Goal: Browse casually

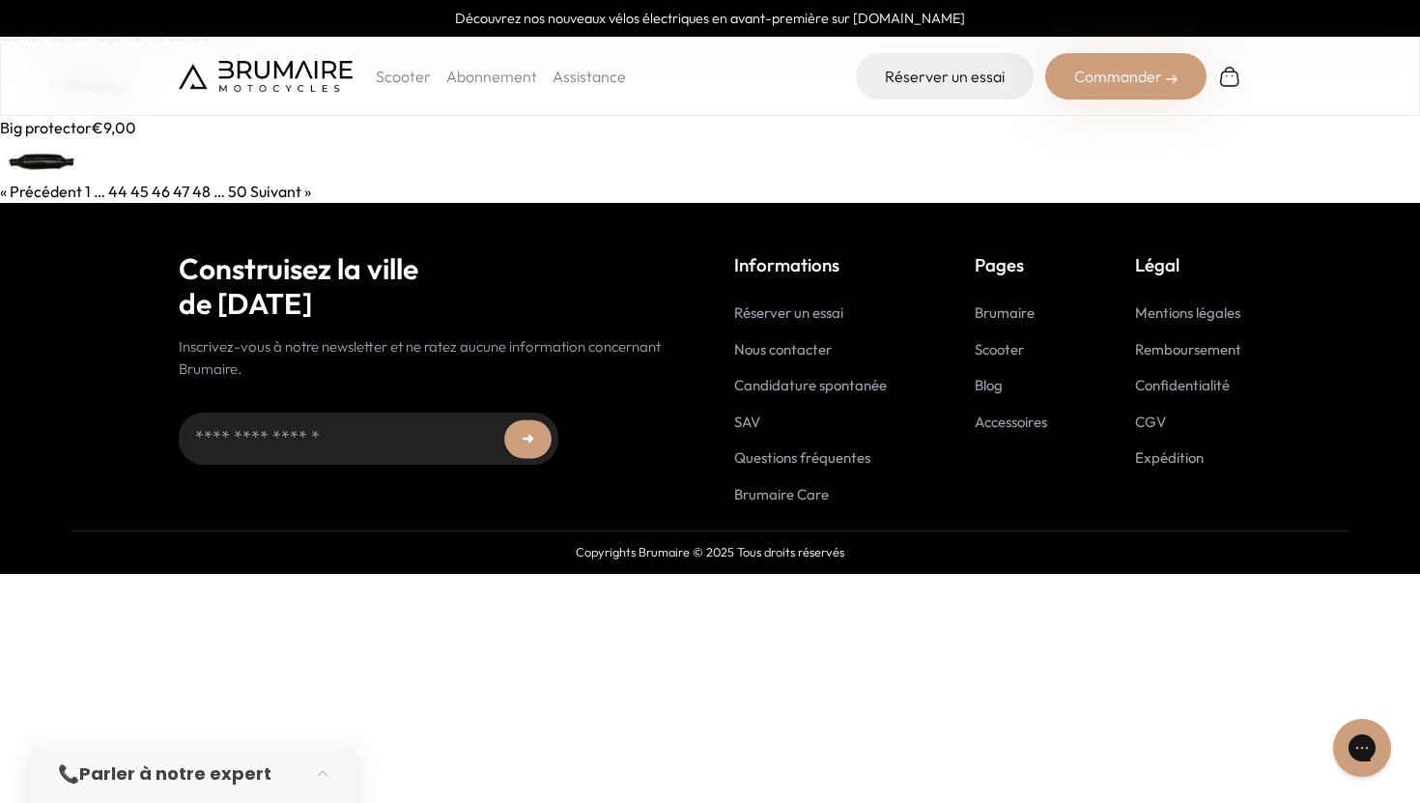
click at [273, 86] on img at bounding box center [266, 76] width 174 height 31
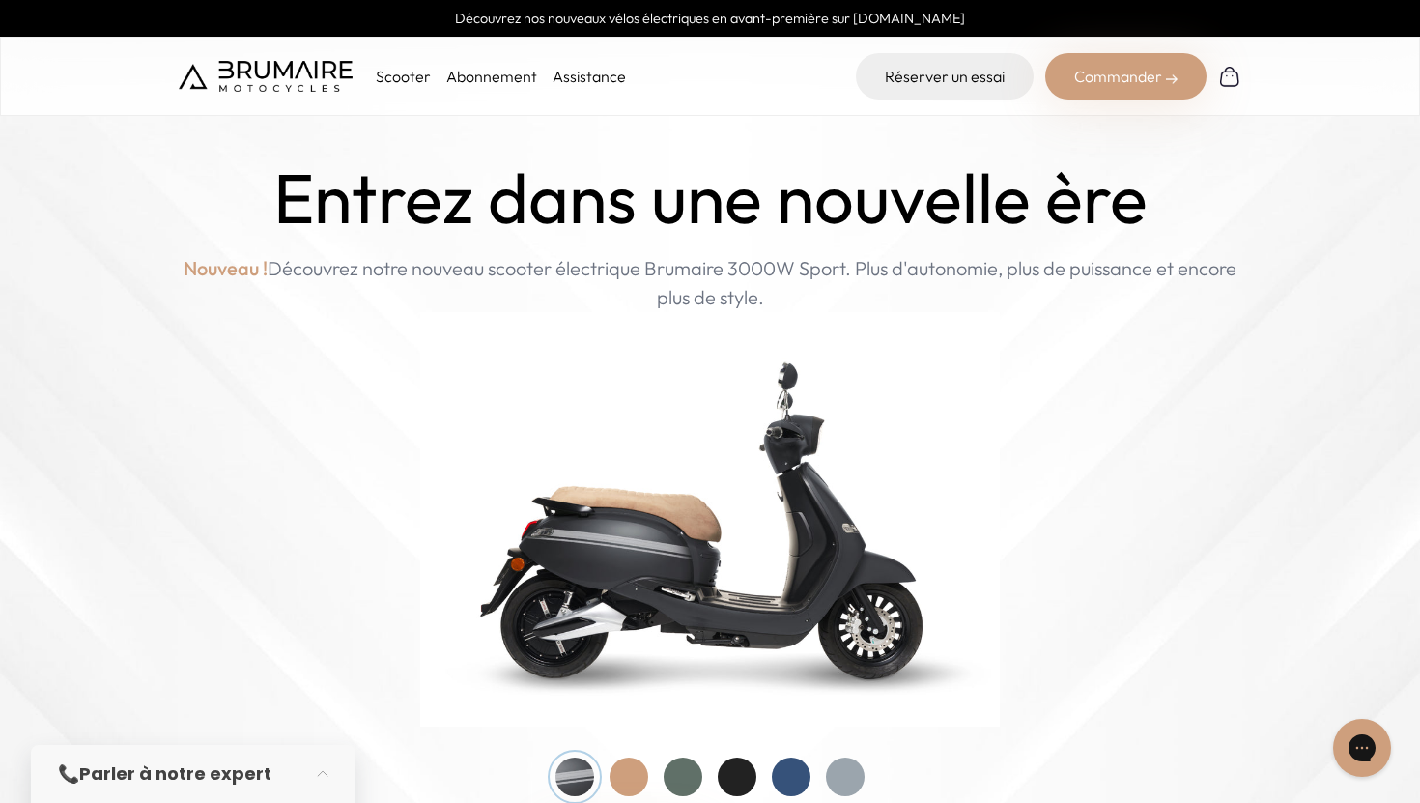
scroll to position [215, 0]
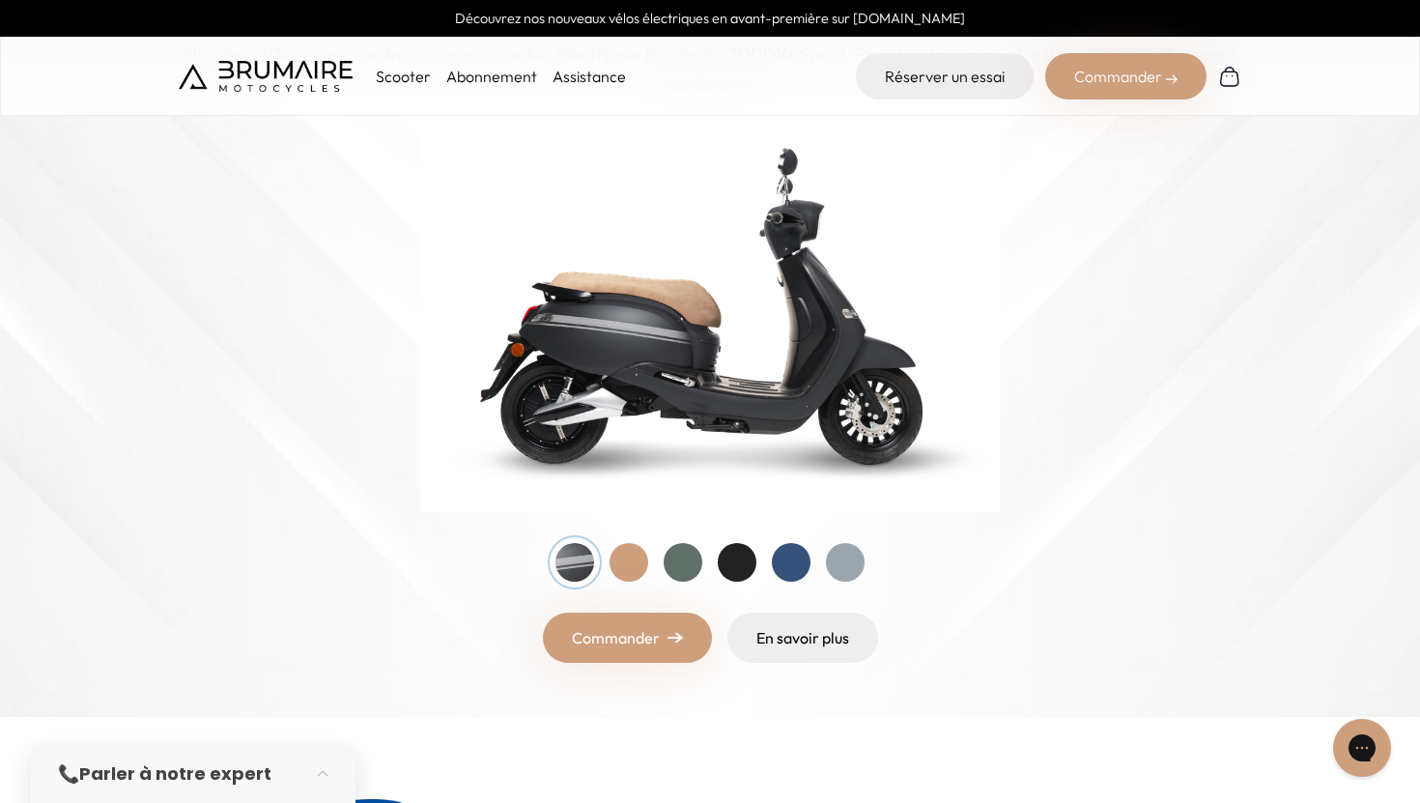
click at [686, 558] on div at bounding box center [683, 562] width 39 height 39
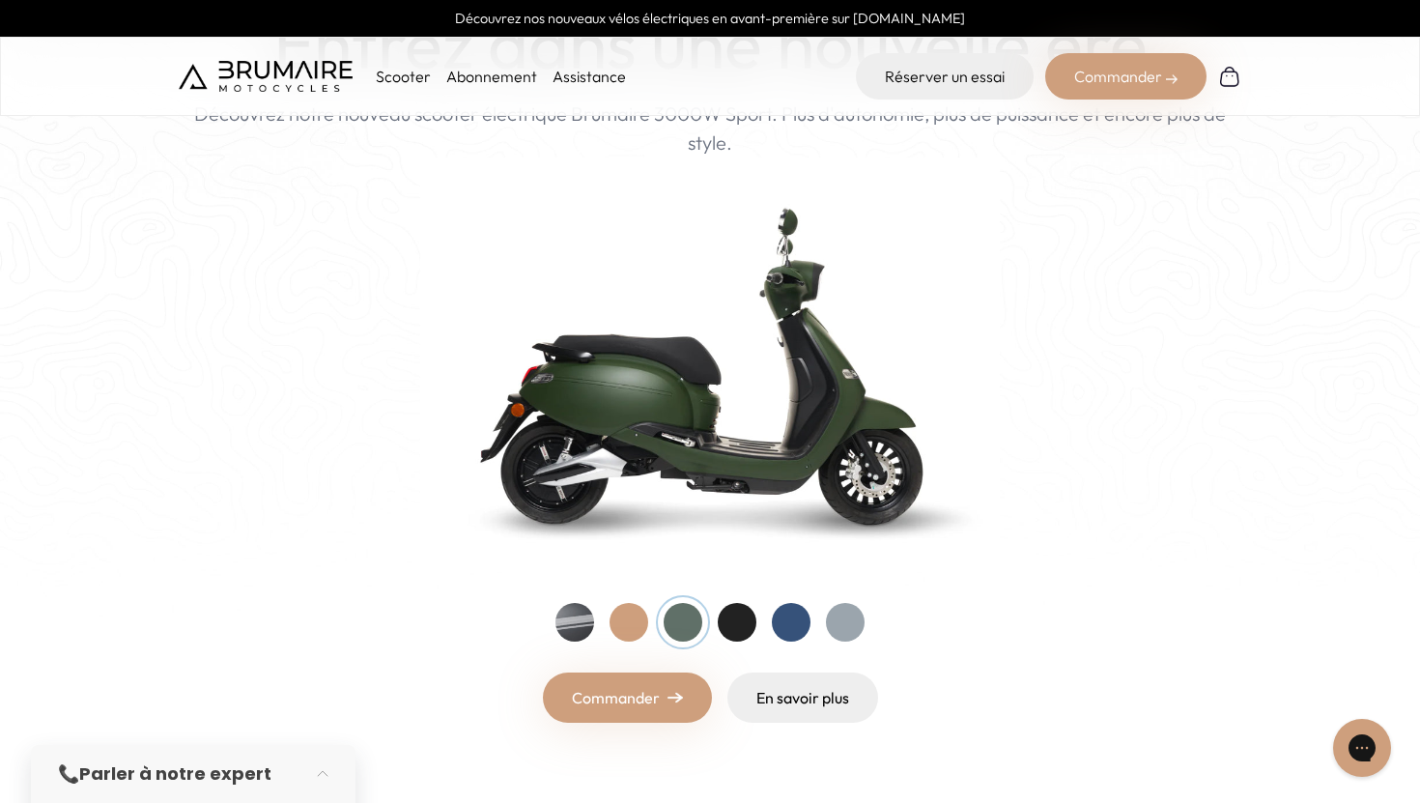
scroll to position [159, 0]
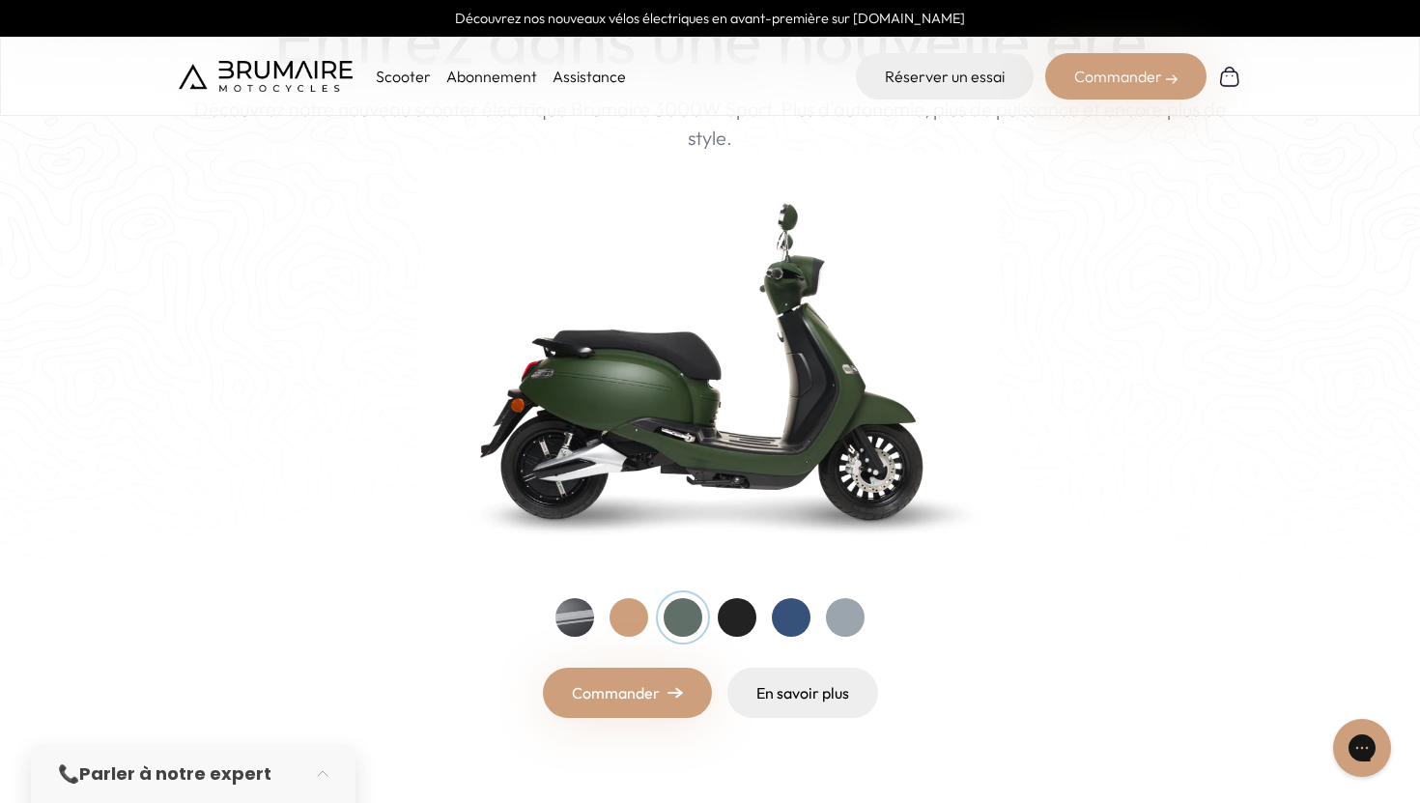
click at [732, 624] on div at bounding box center [737, 617] width 39 height 39
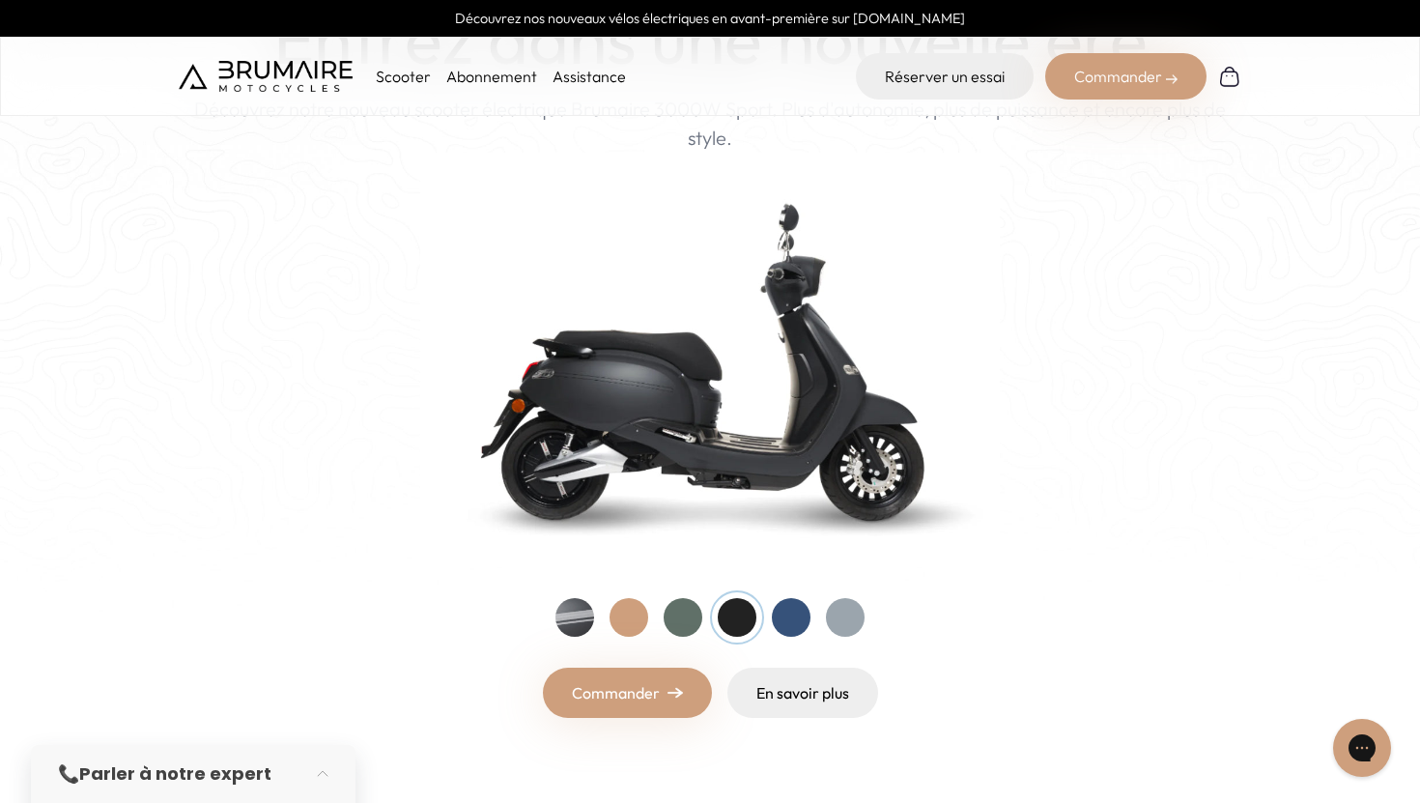
click at [768, 619] on div at bounding box center [710, 617] width 309 height 39
click at [780, 619] on div at bounding box center [791, 617] width 39 height 39
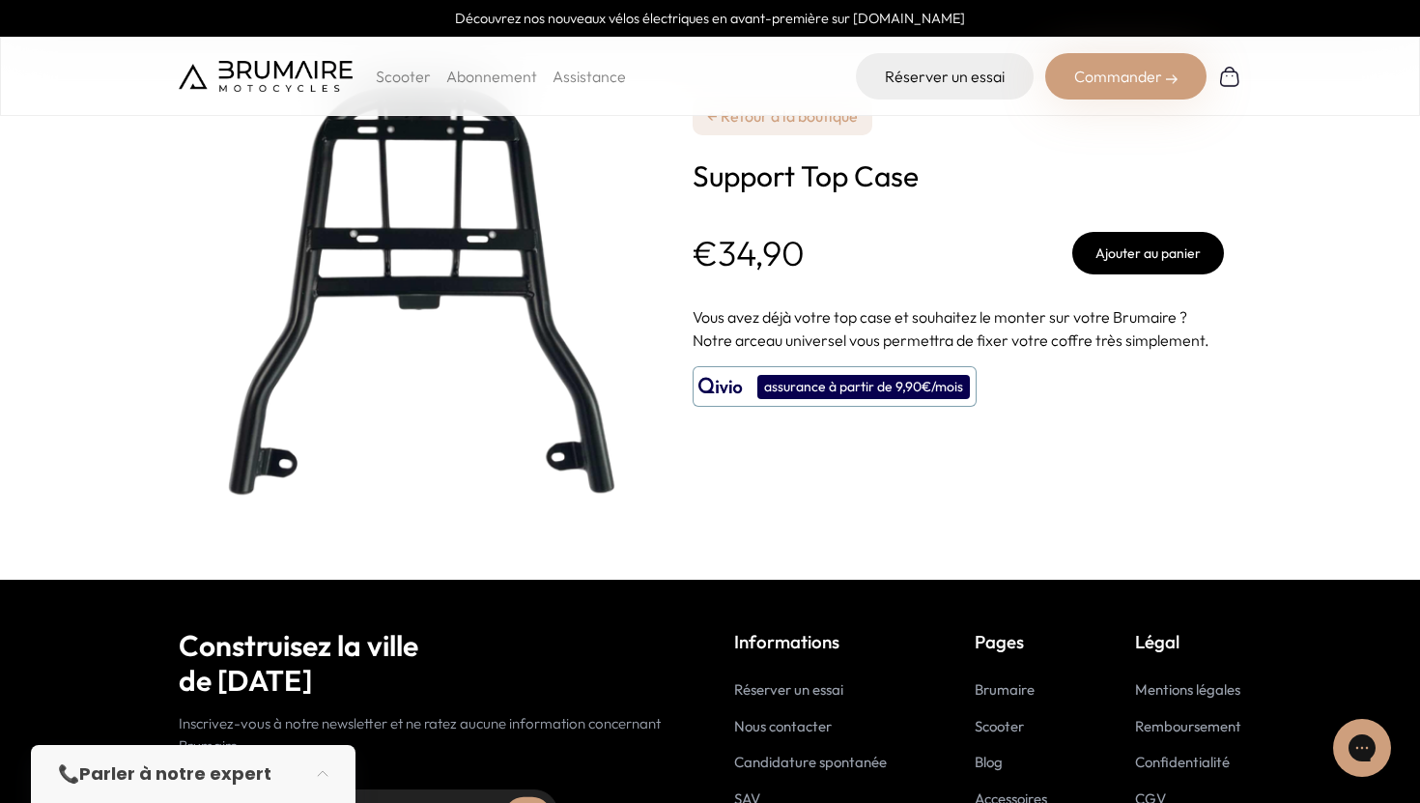
click at [340, 45] on div "Scooter Abonnement Assistance Réserver un essai Commander" at bounding box center [710, 76] width 1420 height 79
click at [320, 60] on div "Scooter Abonnement Assistance" at bounding box center [402, 76] width 447 height 46
click at [277, 70] on img at bounding box center [266, 76] width 174 height 31
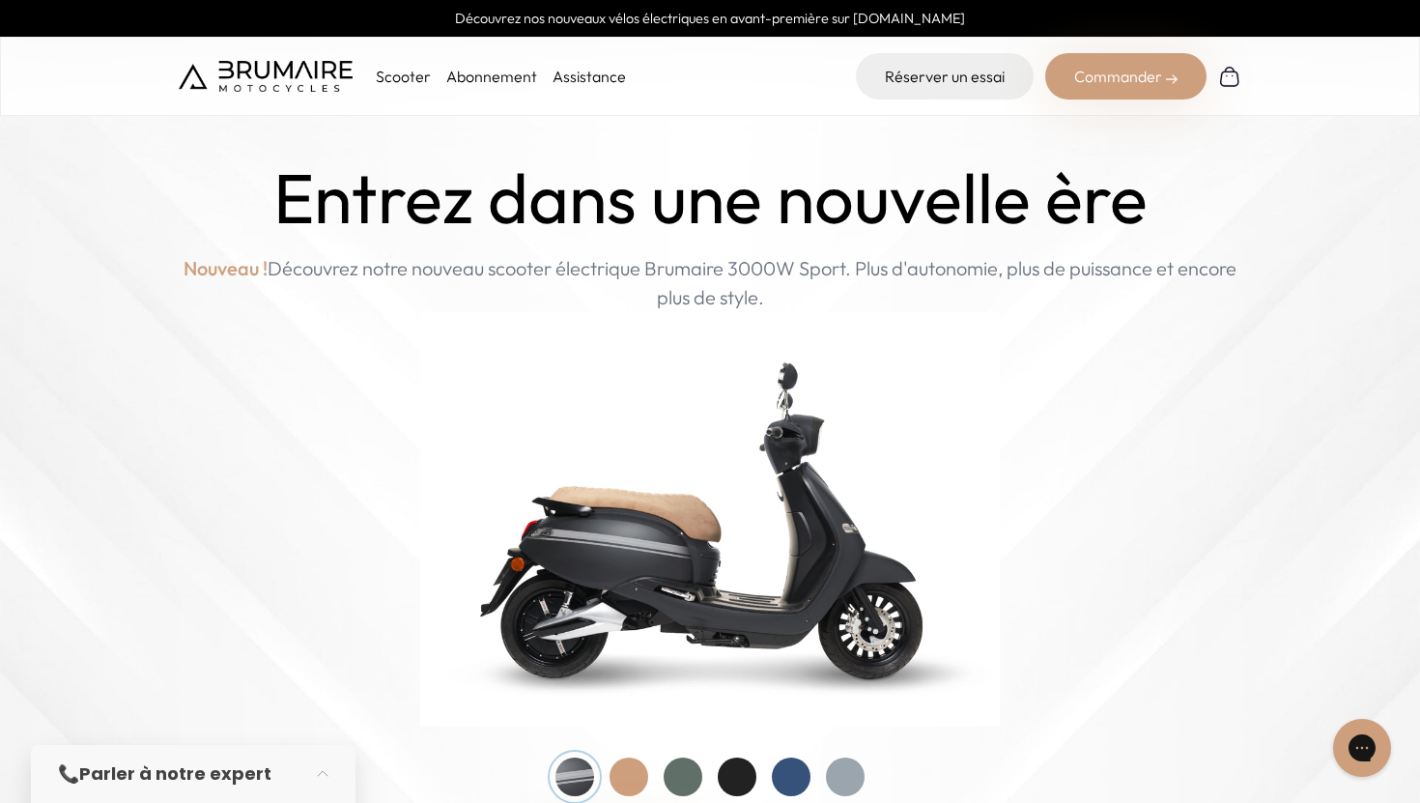
scroll to position [179, 0]
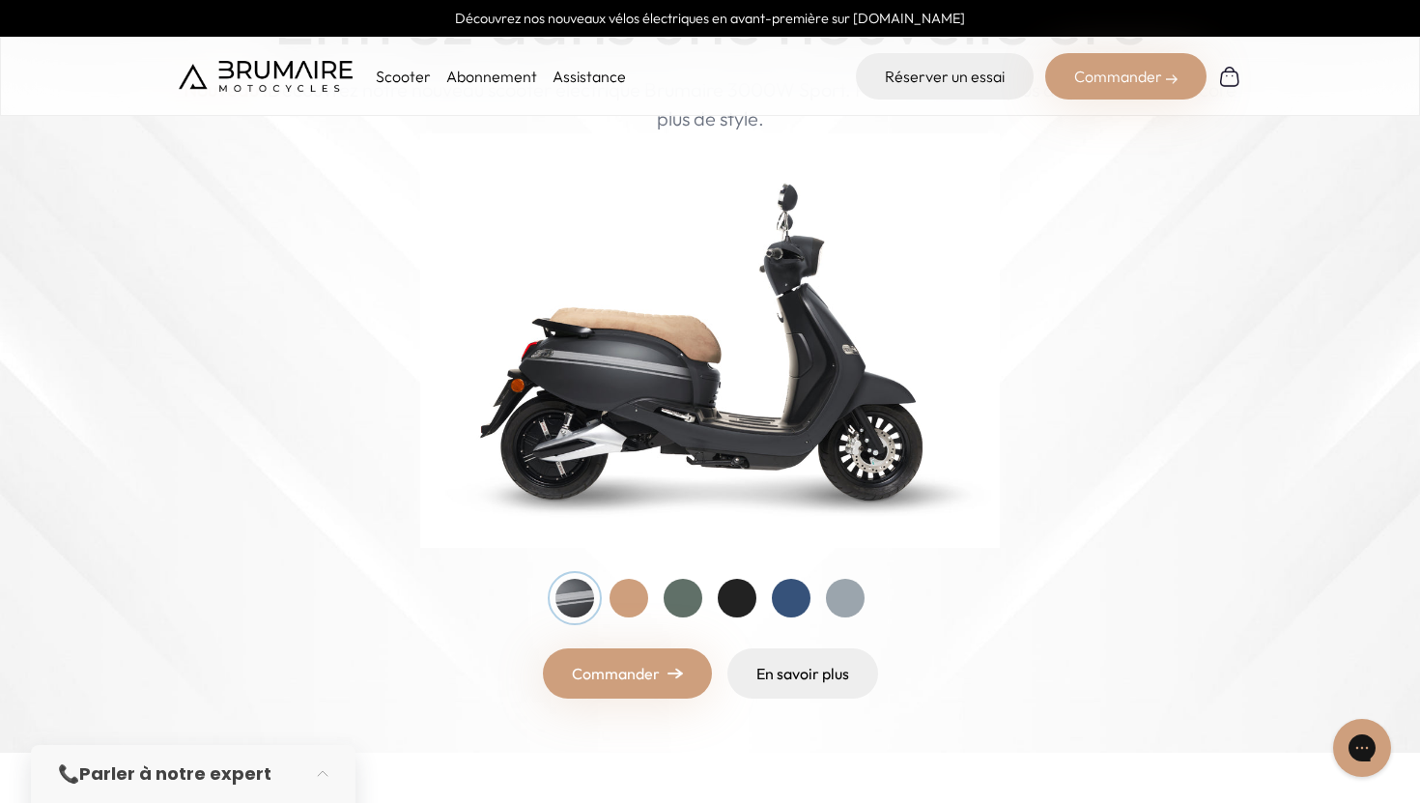
click at [641, 589] on div at bounding box center [629, 598] width 39 height 39
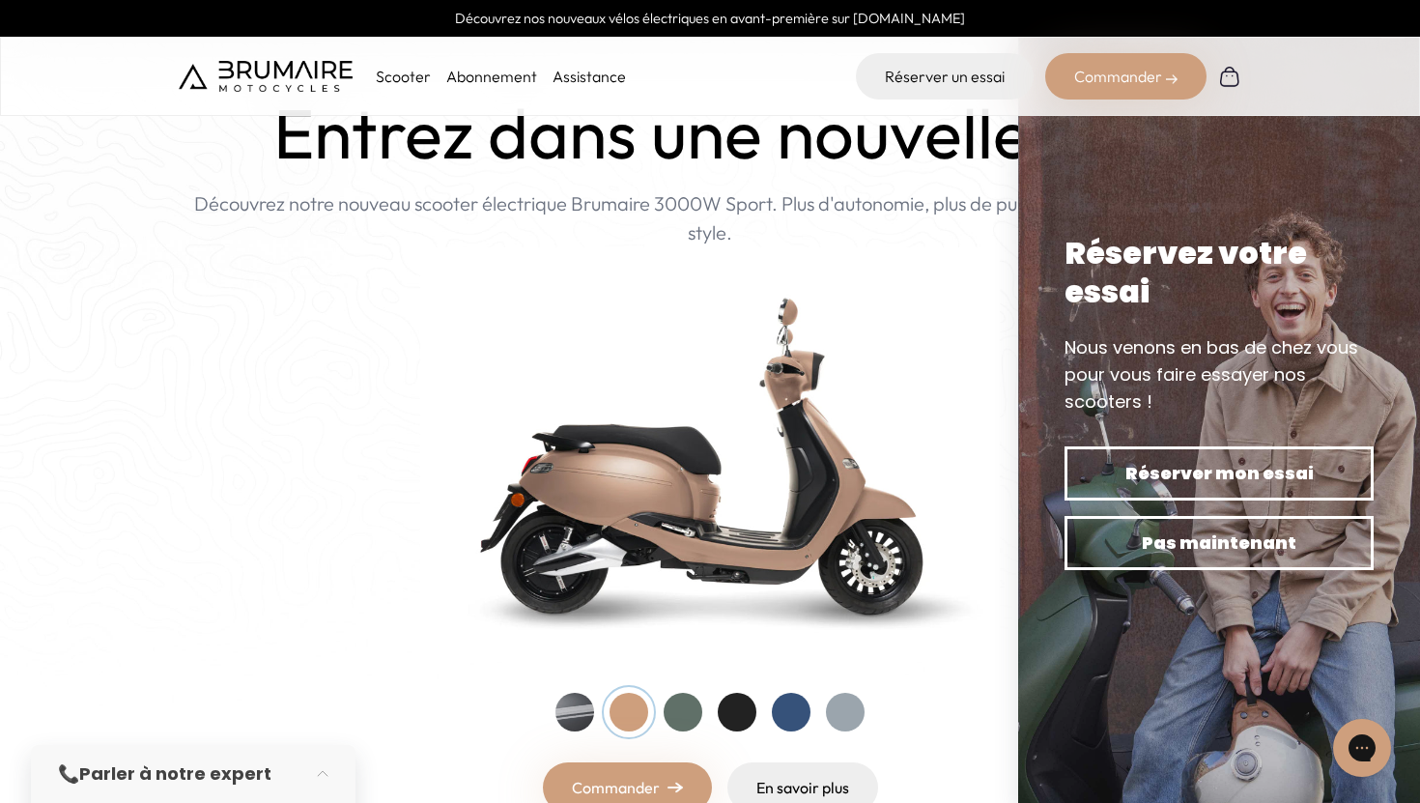
scroll to position [0, 0]
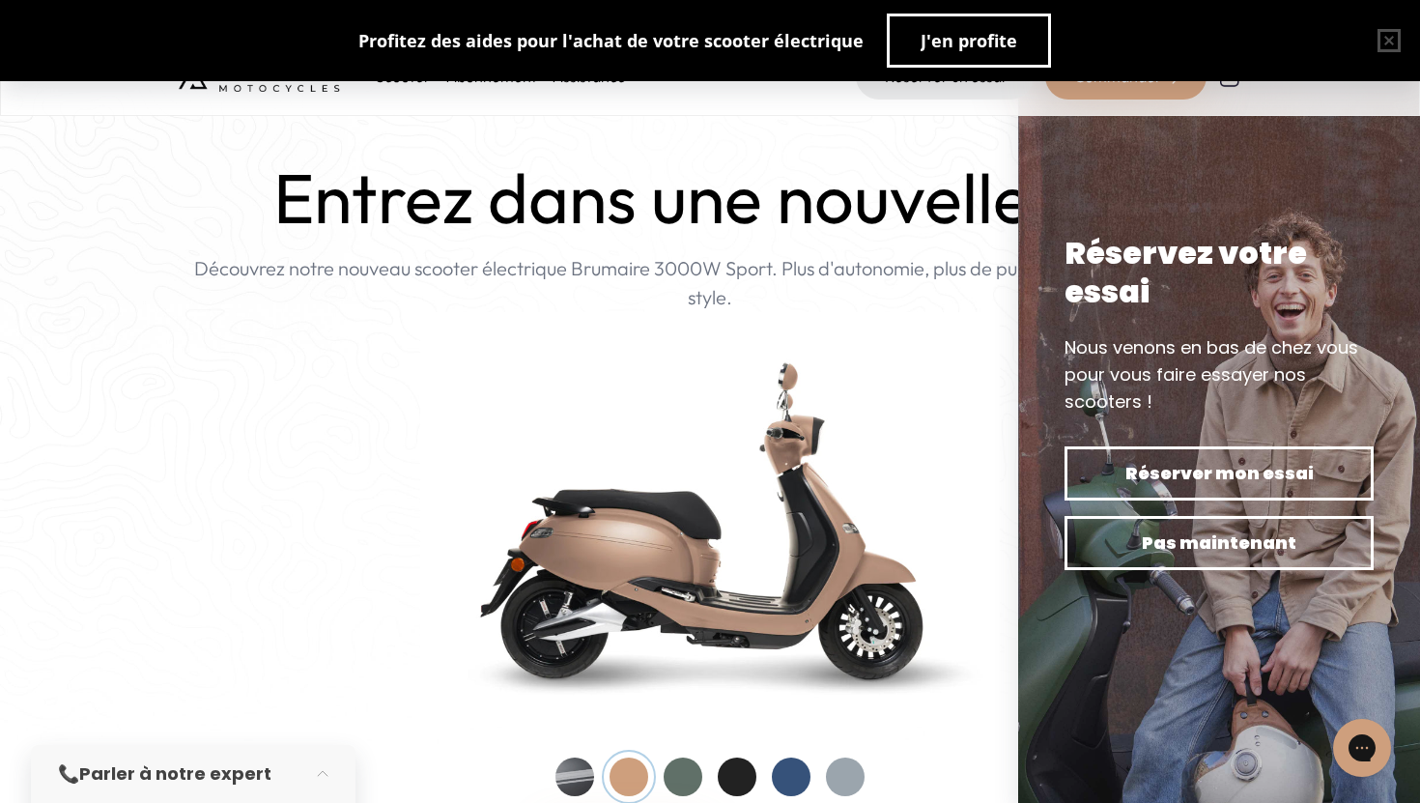
click at [879, 273] on p "Nouveau ! Découvrez notre nouveau scooter électrique Brumaire 3000W Sport. Plus…" at bounding box center [710, 283] width 1063 height 58
click at [881, 338] on img at bounding box center [710, 519] width 580 height 415
click at [1391, 51] on button "button" at bounding box center [1390, 41] width 62 height 62
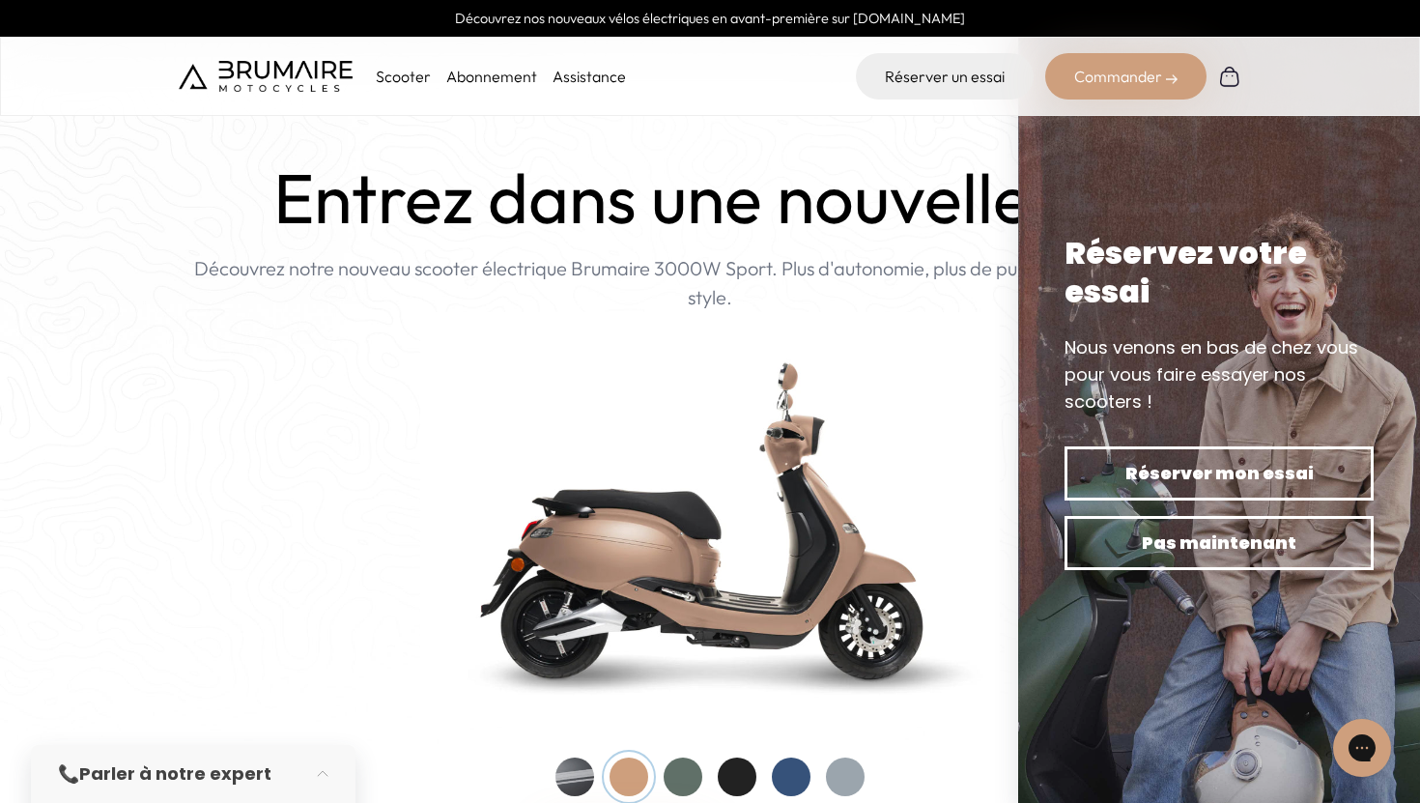
click at [398, 81] on p "Scooter" at bounding box center [403, 76] width 55 height 23
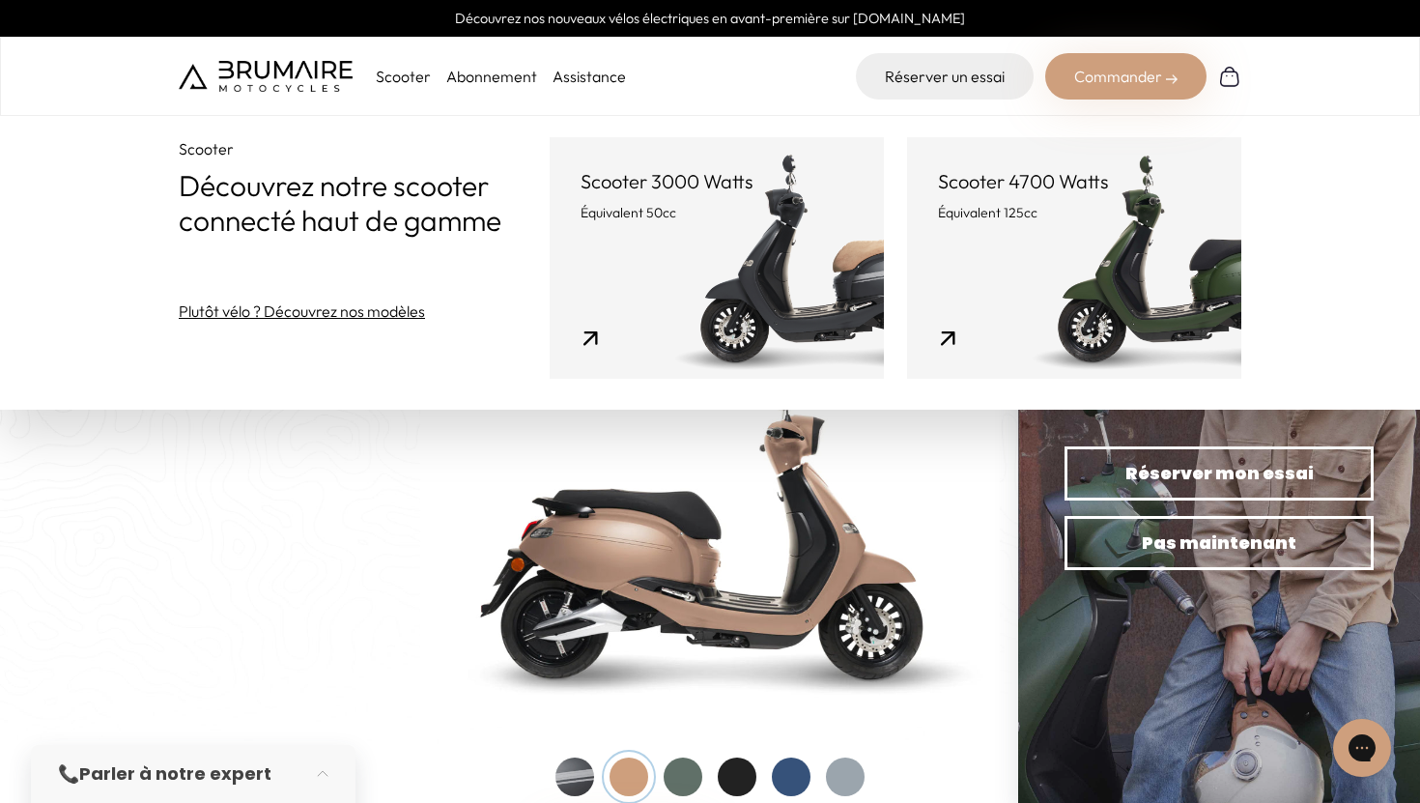
click at [624, 469] on img at bounding box center [710, 519] width 580 height 415
